Goal: Find specific page/section: Find specific page/section

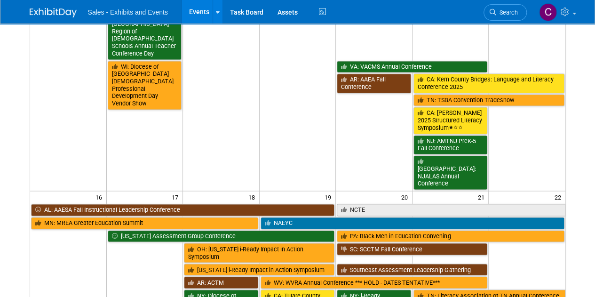
scroll to position [674, 0]
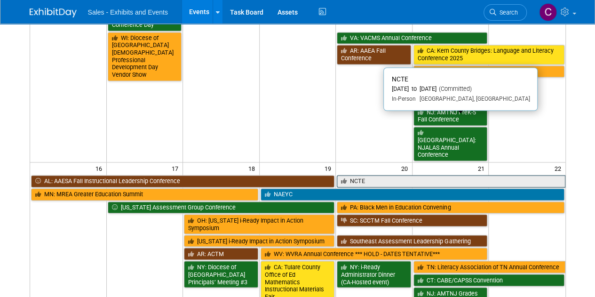
click at [401, 175] on link "NCTE" at bounding box center [451, 181] width 228 height 12
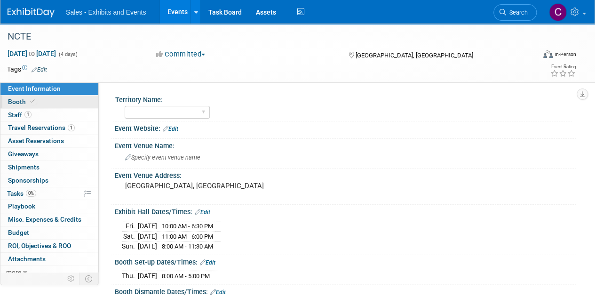
click at [24, 101] on span "Booth" at bounding box center [22, 102] width 29 height 8
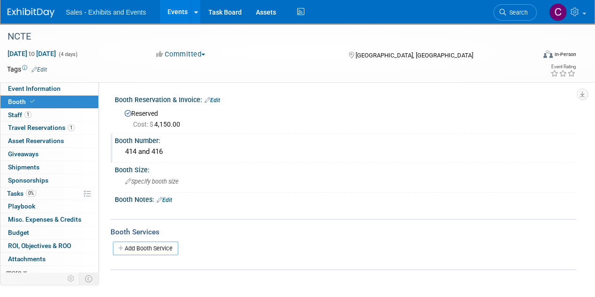
drag, startPoint x: 171, startPoint y: 147, endPoint x: 117, endPoint y: 145, distance: 54.7
click at [117, 145] on div "414 and 416" at bounding box center [346, 153] width 462 height 16
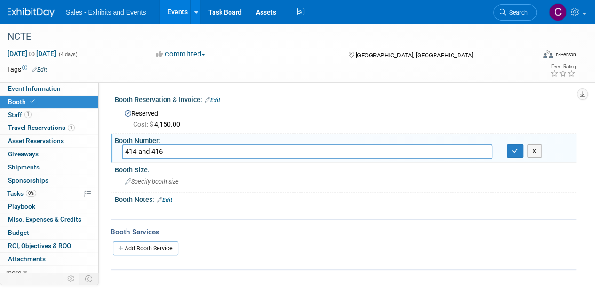
drag, startPoint x: 173, startPoint y: 151, endPoint x: 119, endPoint y: 147, distance: 53.8
click at [119, 147] on div "414 and 416" at bounding box center [307, 152] width 385 height 15
click at [515, 150] on icon "button" at bounding box center [515, 151] width 7 height 6
